Goal: Task Accomplishment & Management: Use online tool/utility

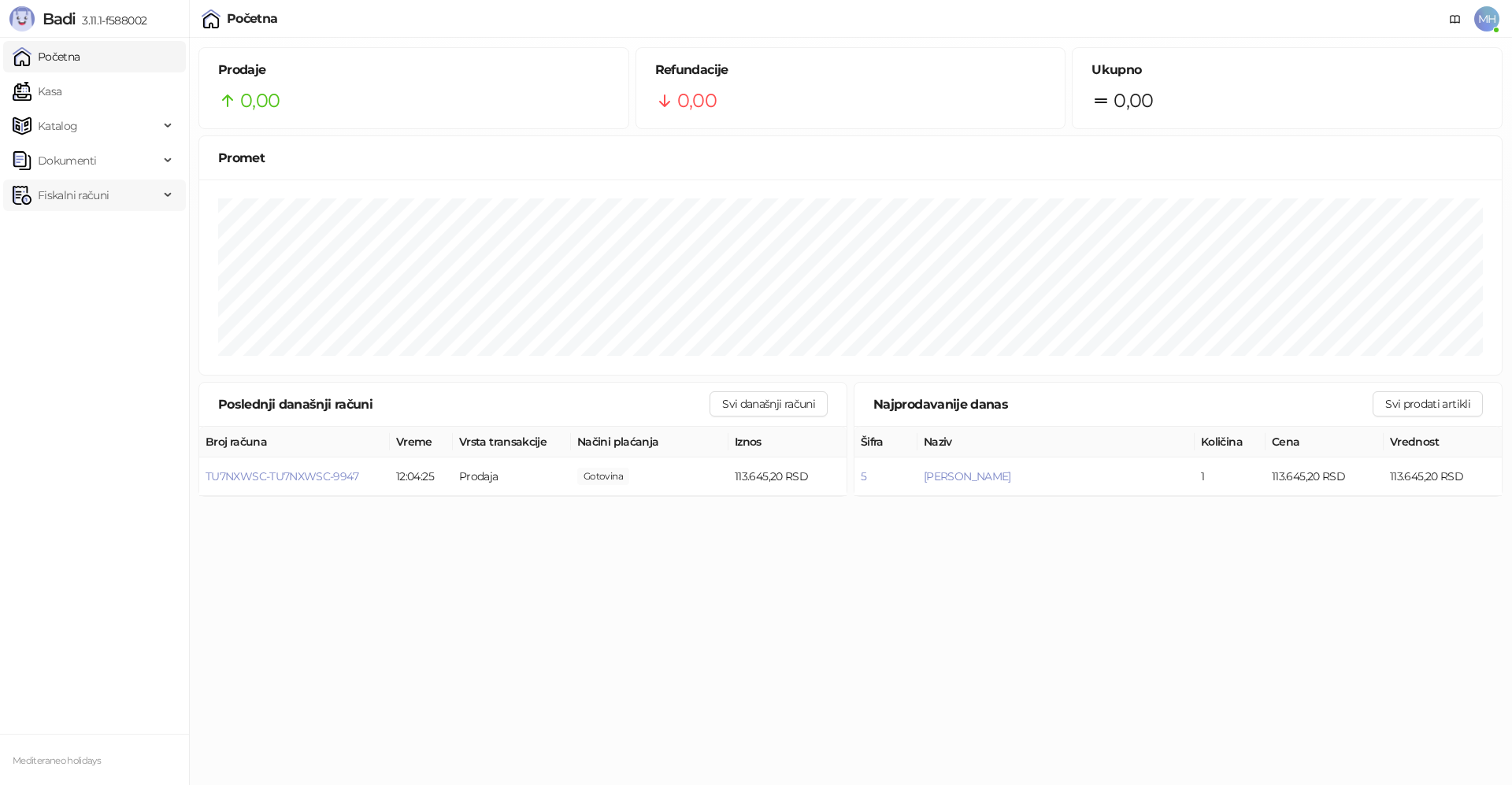
click at [81, 202] on span "Fiskalni računi" at bounding box center [73, 195] width 71 height 31
click at [88, 234] on link "Izdati računi" at bounding box center [62, 230] width 86 height 31
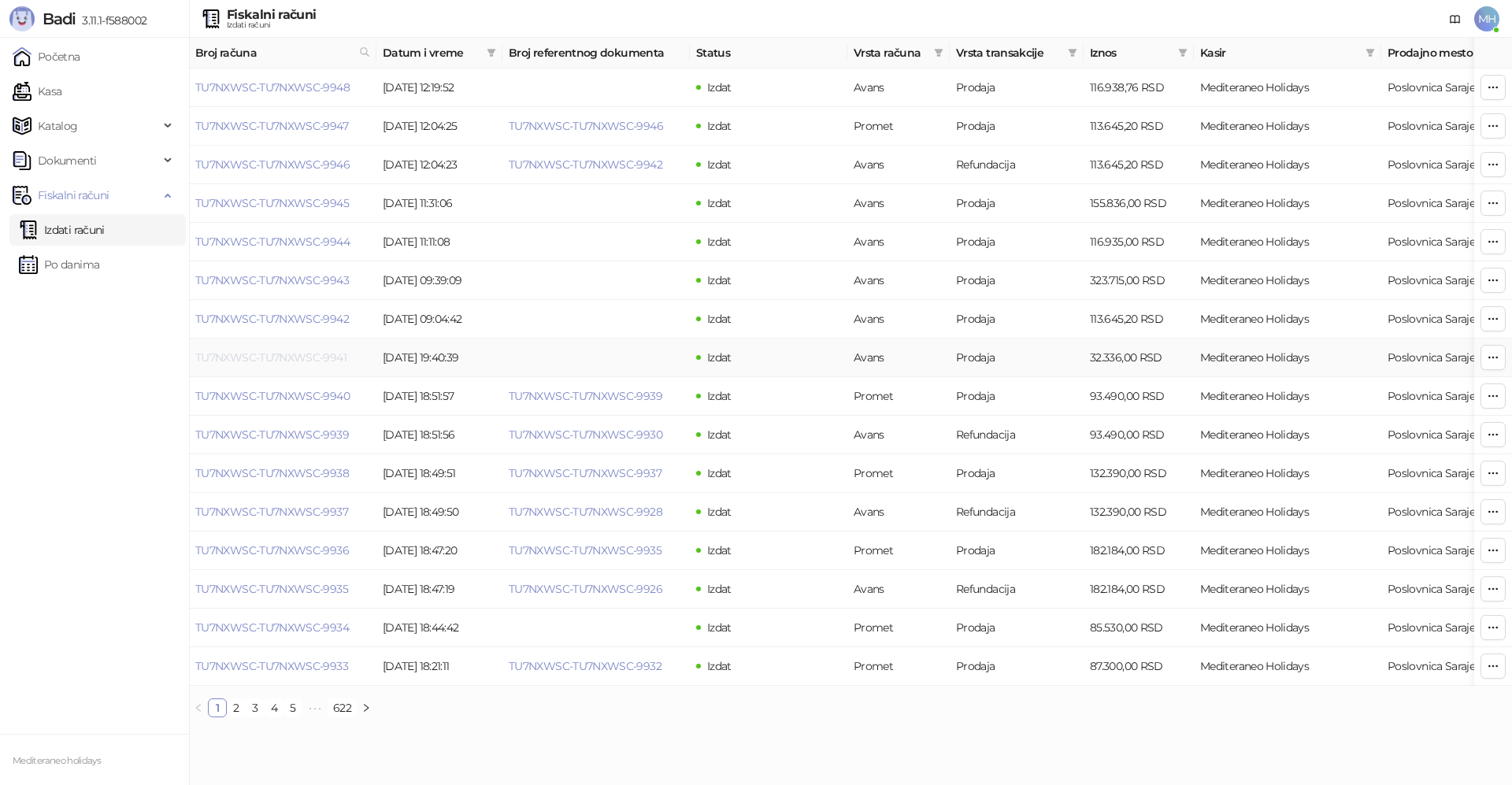
click at [279, 357] on link "TU7NXWSC-TU7NXWSC-9941" at bounding box center [271, 357] width 151 height 14
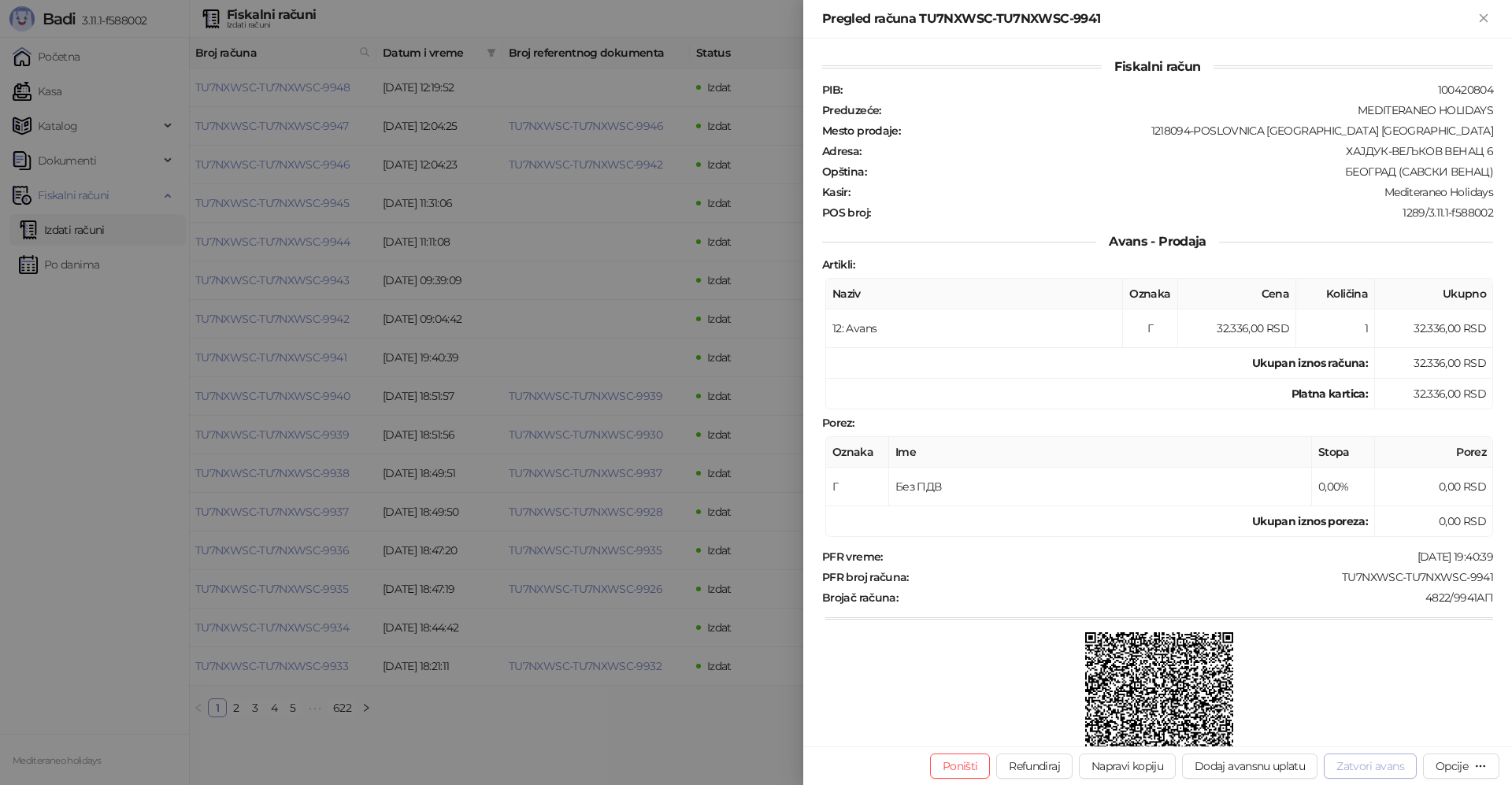
click at [1371, 766] on button "Zatvori avans" at bounding box center [1371, 766] width 93 height 25
type input "**********"
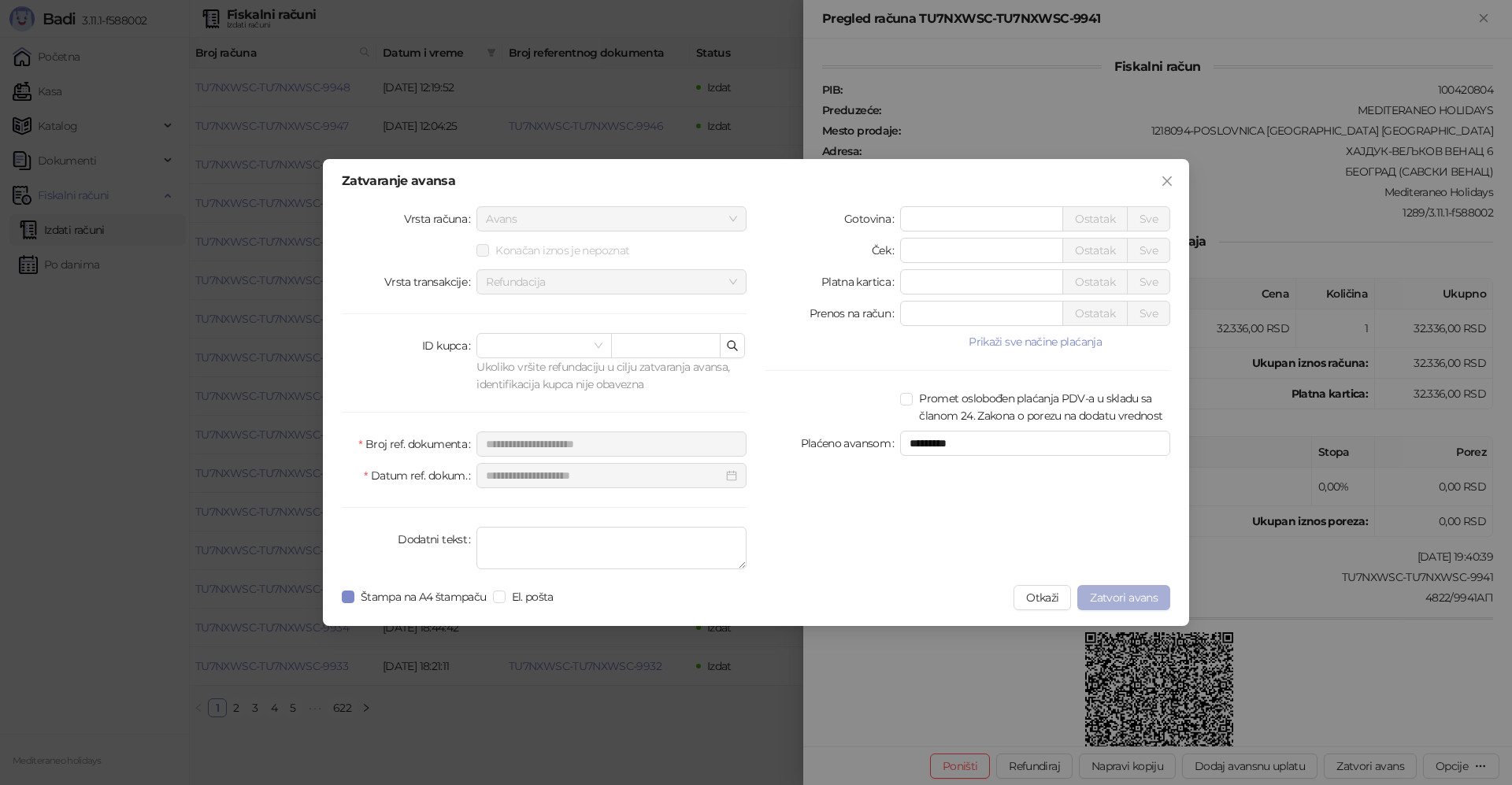
click at [1120, 592] on span "Zatvori avans" at bounding box center [1123, 597] width 68 height 14
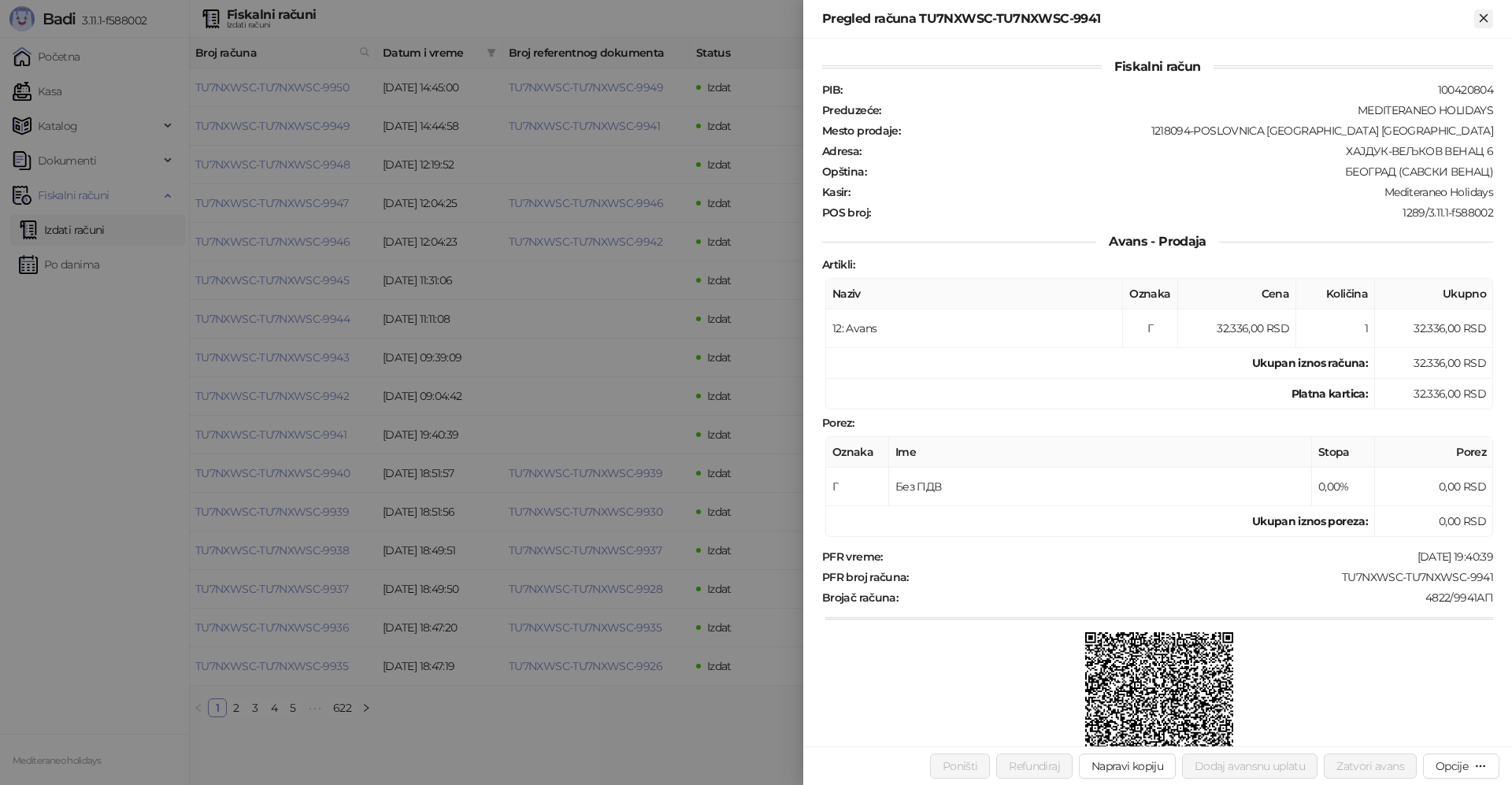
click at [1482, 17] on icon "Zatvori" at bounding box center [1483, 18] width 14 height 14
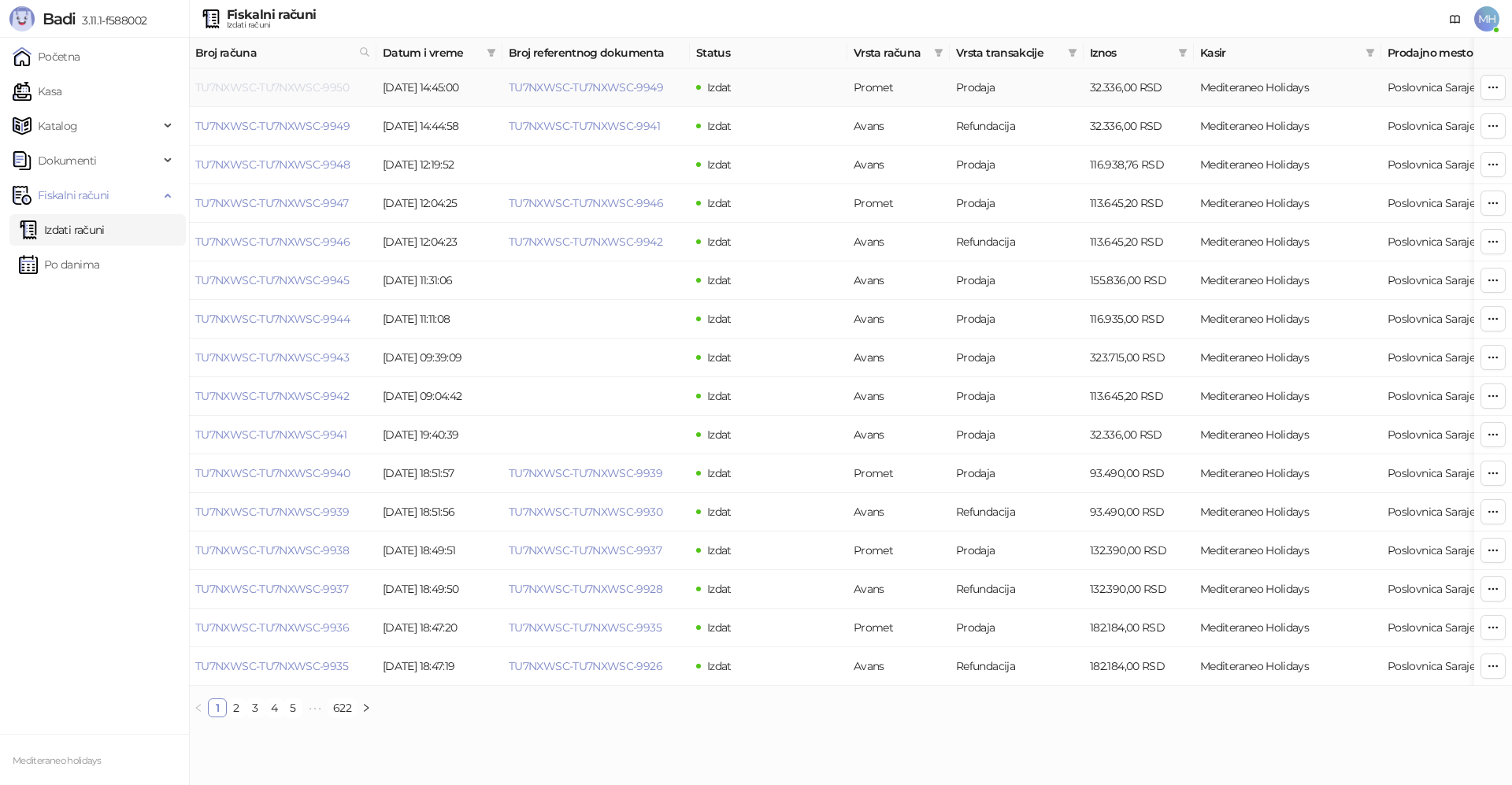
click at [296, 86] on link "TU7NXWSC-TU7NXWSC-9950" at bounding box center [272, 87] width 153 height 14
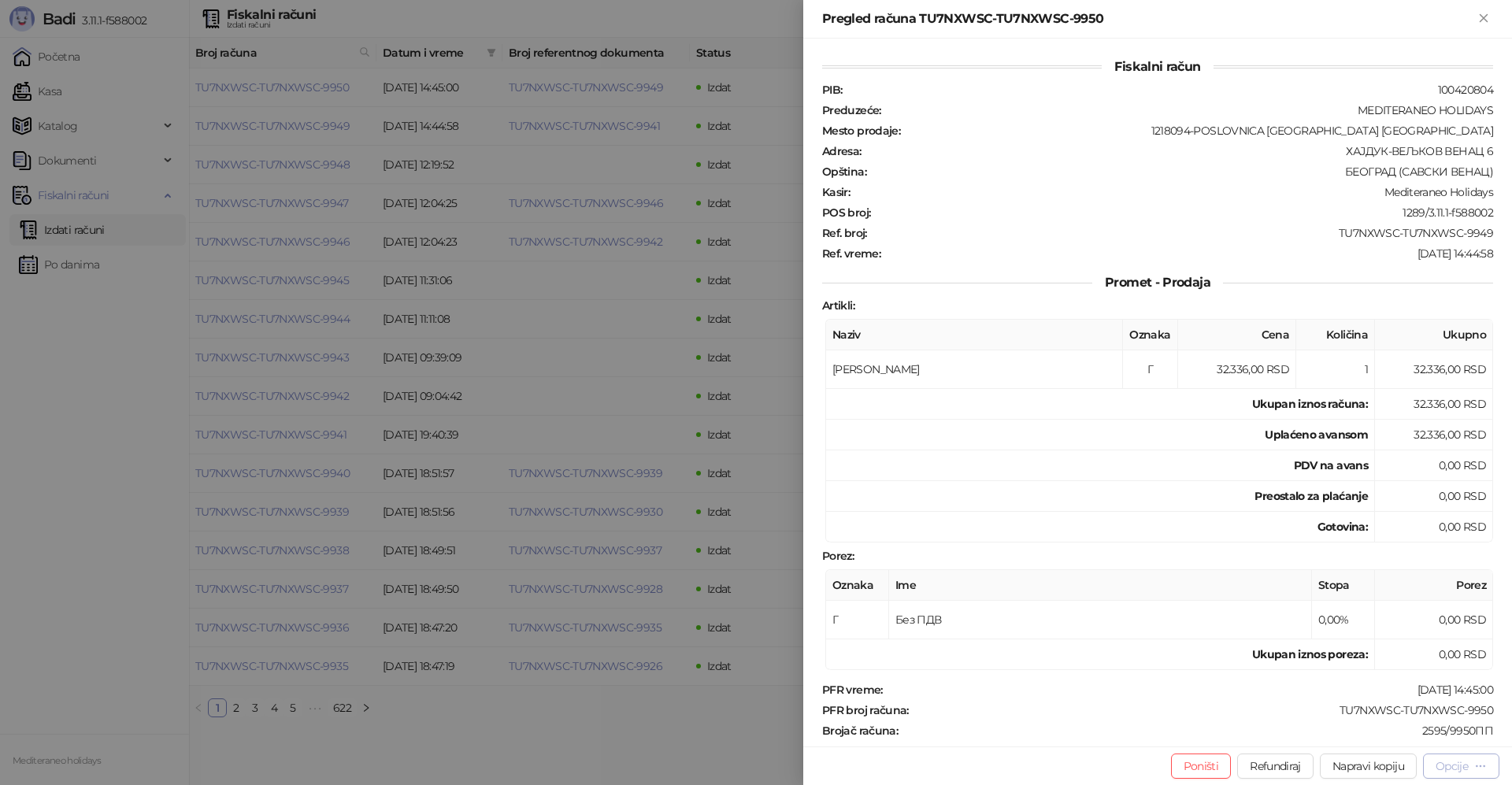
click at [1485, 766] on icon "button" at bounding box center [1481, 766] width 9 height 1
click at [1388, 735] on span "Preuzmi u PDF formatu" at bounding box center [1405, 735] width 161 height 17
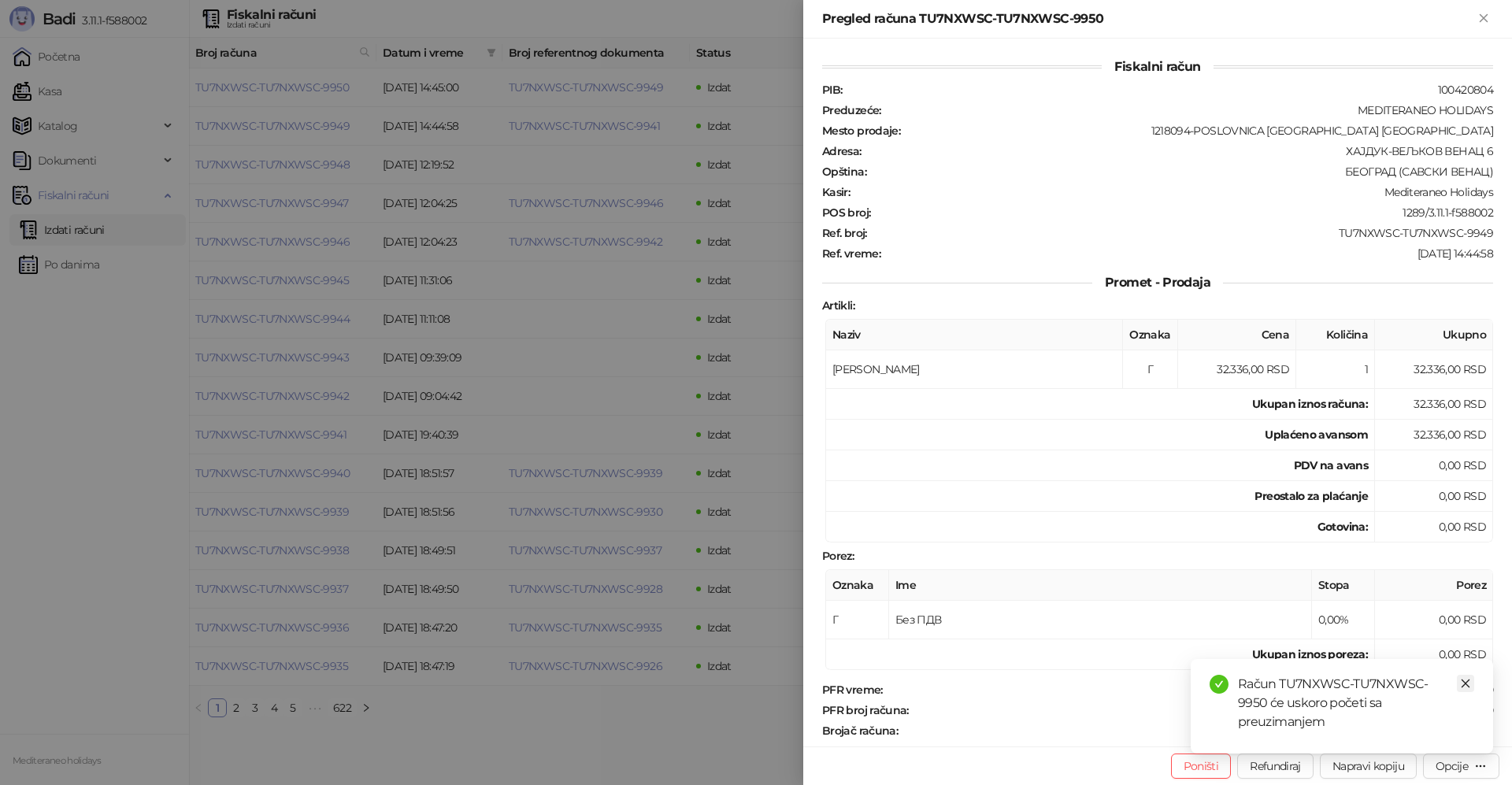
click at [1466, 689] on icon "close" at bounding box center [1465, 683] width 9 height 9
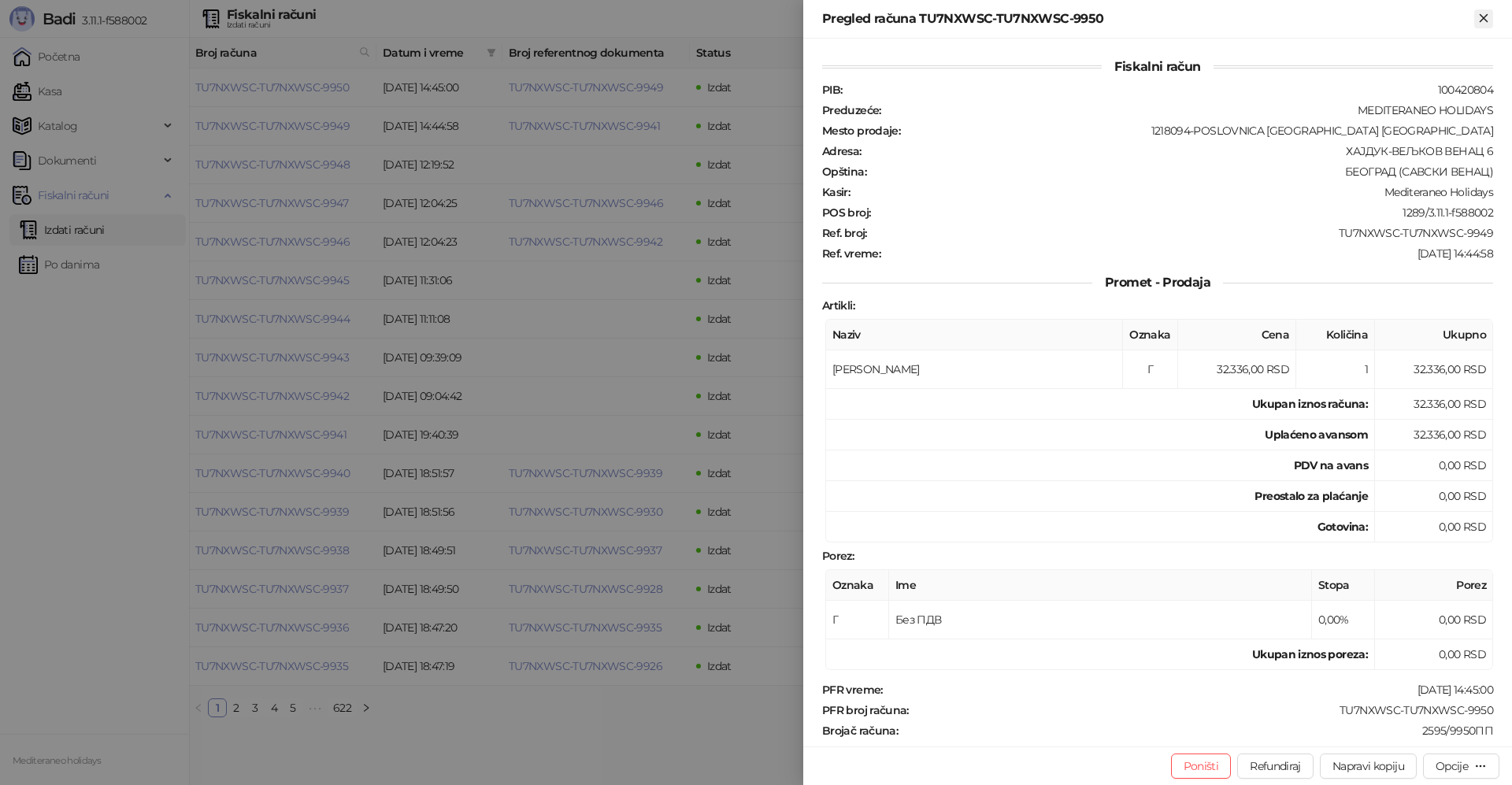
click at [1485, 18] on icon "Zatvori" at bounding box center [1483, 18] width 14 height 14
